Goal: Check status: Check status

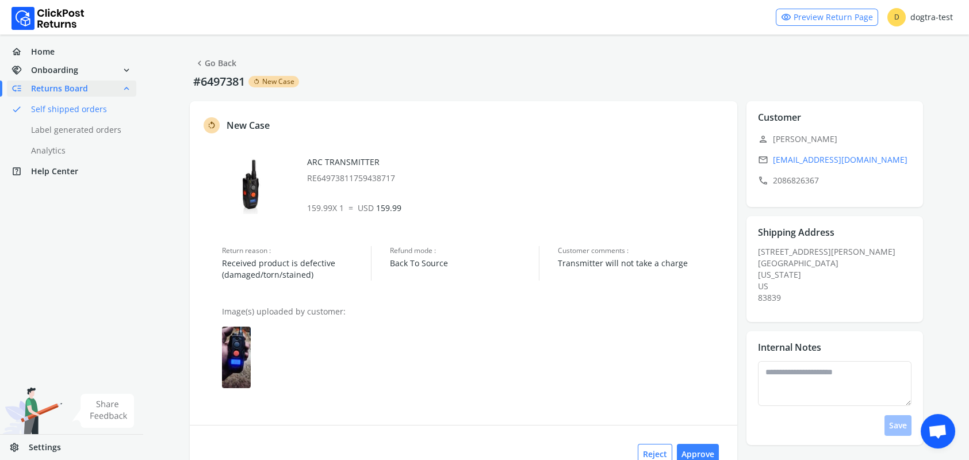
drag, startPoint x: 869, startPoint y: 140, endPoint x: 842, endPoint y: 143, distance: 26.6
click at [842, 143] on p "person [PERSON_NAME]" at bounding box center [838, 139] width 160 height 16
drag, startPoint x: 850, startPoint y: 137, endPoint x: 841, endPoint y: 140, distance: 9.1
click at [841, 140] on p "person [PERSON_NAME]" at bounding box center [838, 139] width 160 height 16
copy p "[PERSON_NAME]"
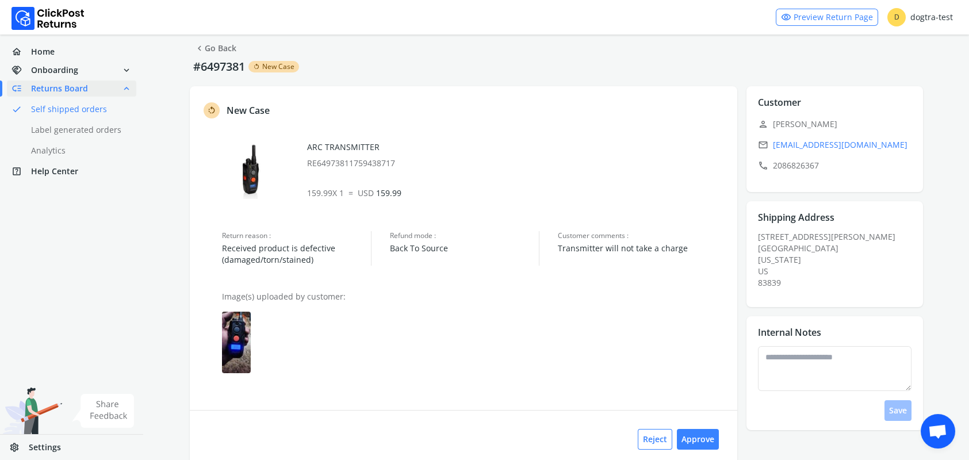
scroll to position [7, 0]
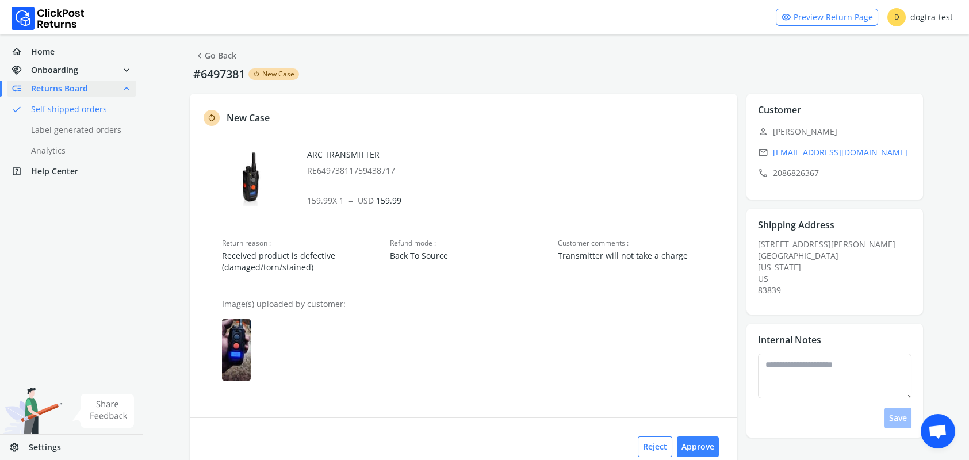
click at [225, 54] on link "chevron_left Go Back" at bounding box center [215, 56] width 42 height 16
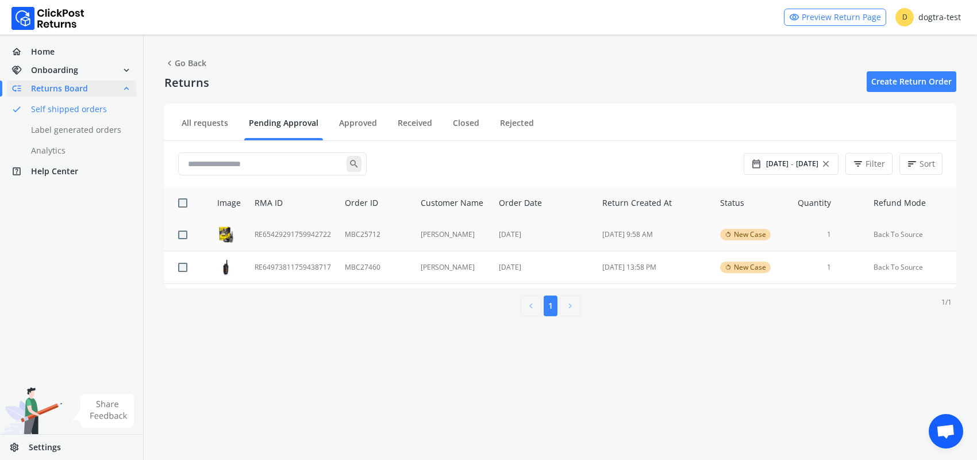
click at [271, 233] on td "RE65429291759942722" at bounding box center [293, 235] width 90 height 32
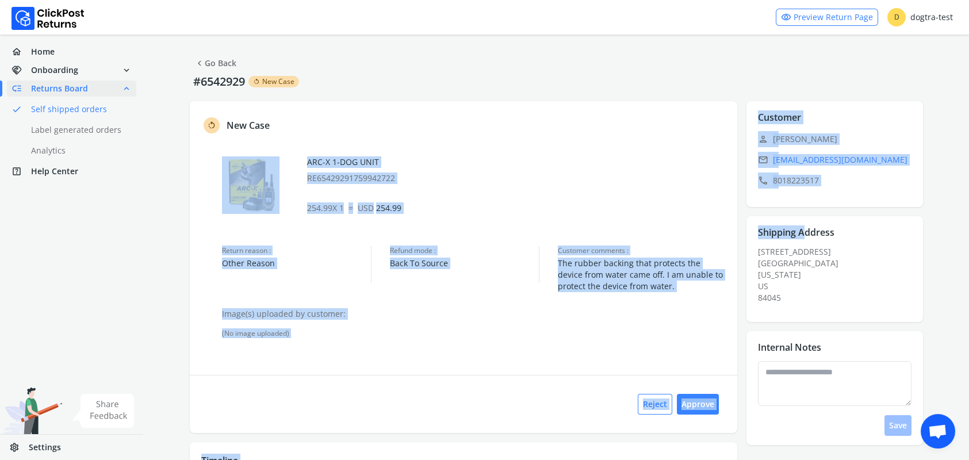
drag, startPoint x: 214, startPoint y: 143, endPoint x: 804, endPoint y: 213, distance: 594.1
click at [804, 213] on div "rotate_left New Case ARC-X 1-DOG UNIT RE65429291759942722 254.99 X 1 = USD 254.…" at bounding box center [556, 298] width 733 height 395
copy div "ARC-X 1-DOG UNIT RE65429291759942722 254.99 X 1 = USD 254.99 Return reason : Ot…"
